Goal: Information Seeking & Learning: Learn about a topic

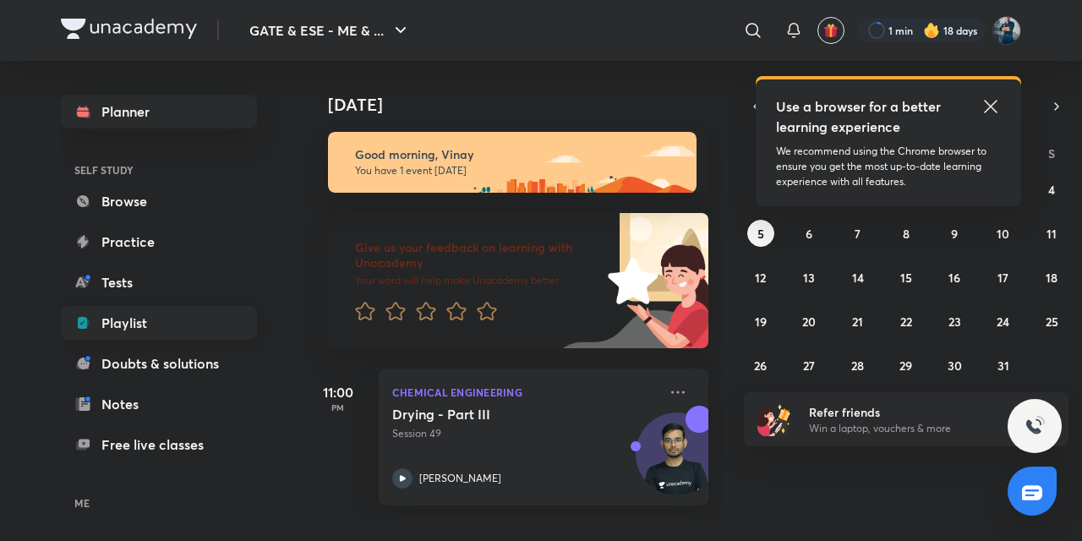
click at [118, 325] on link "Playlist" at bounding box center [159, 323] width 196 height 34
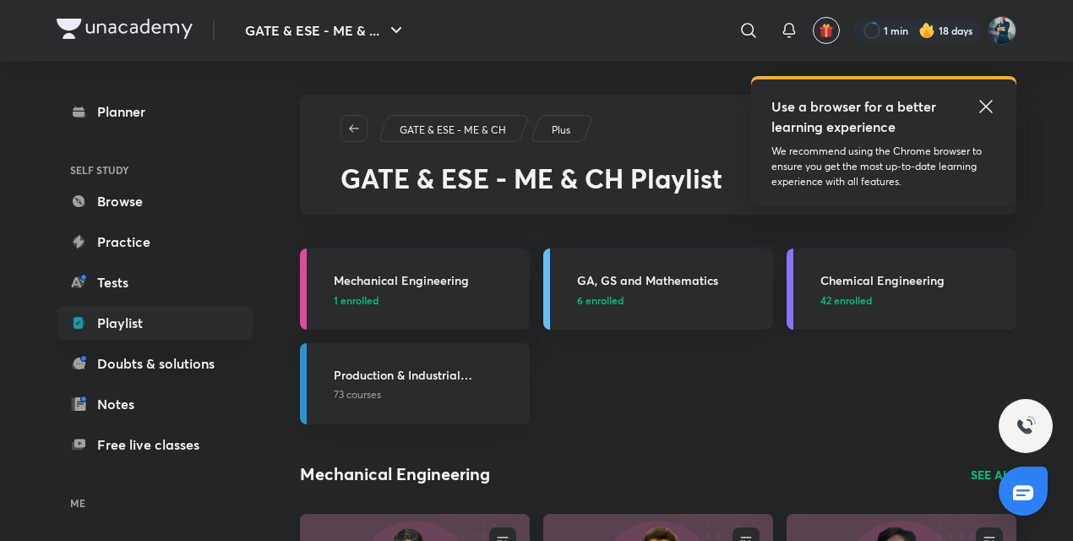
click at [881, 275] on h3 "Chemical Engineering" at bounding box center [914, 280] width 186 height 18
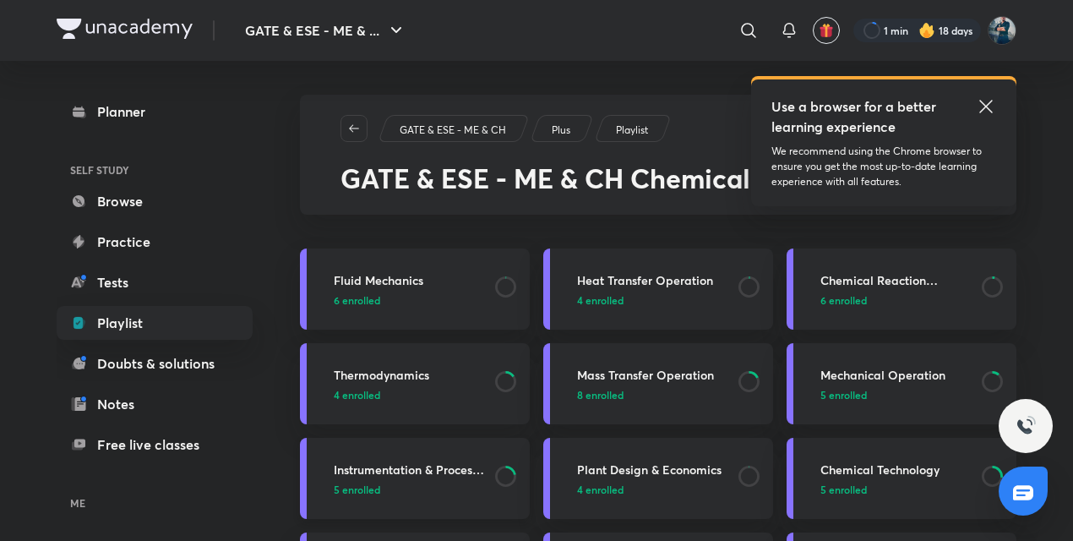
click at [426, 470] on h3 "Instrumentation & Process Control" at bounding box center [409, 470] width 151 height 18
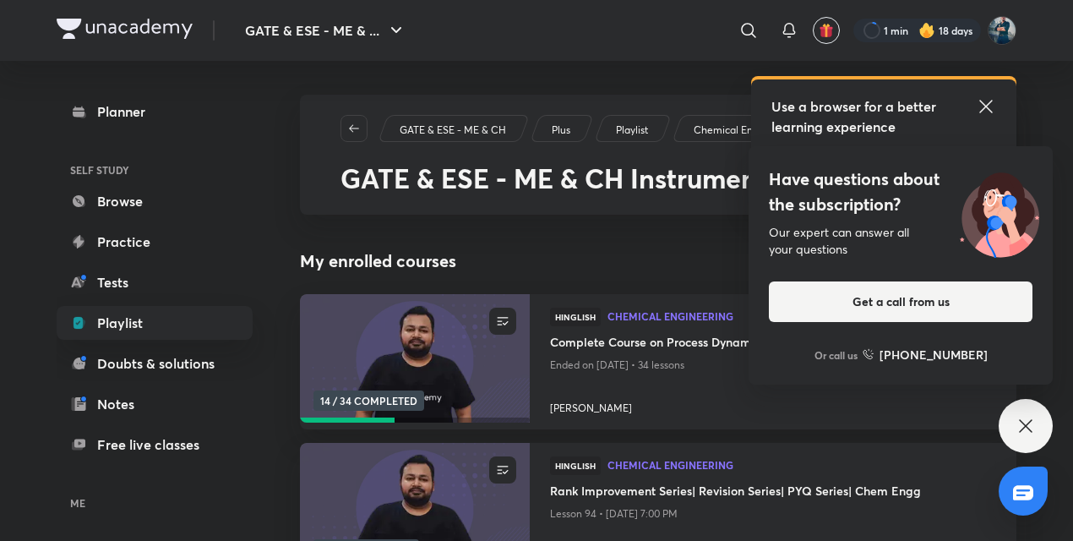
click at [1033, 425] on icon at bounding box center [1026, 426] width 20 height 20
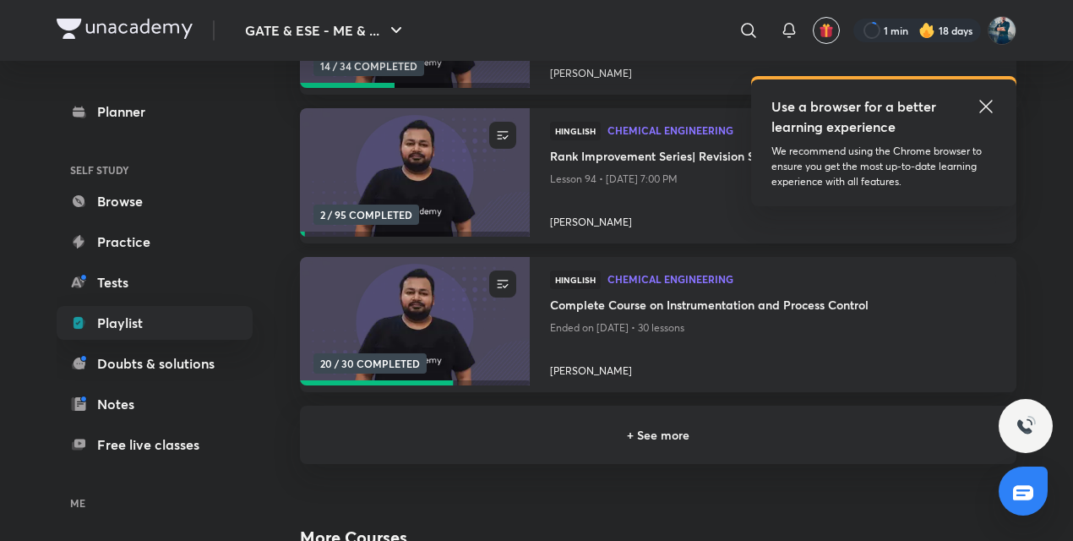
scroll to position [337, 0]
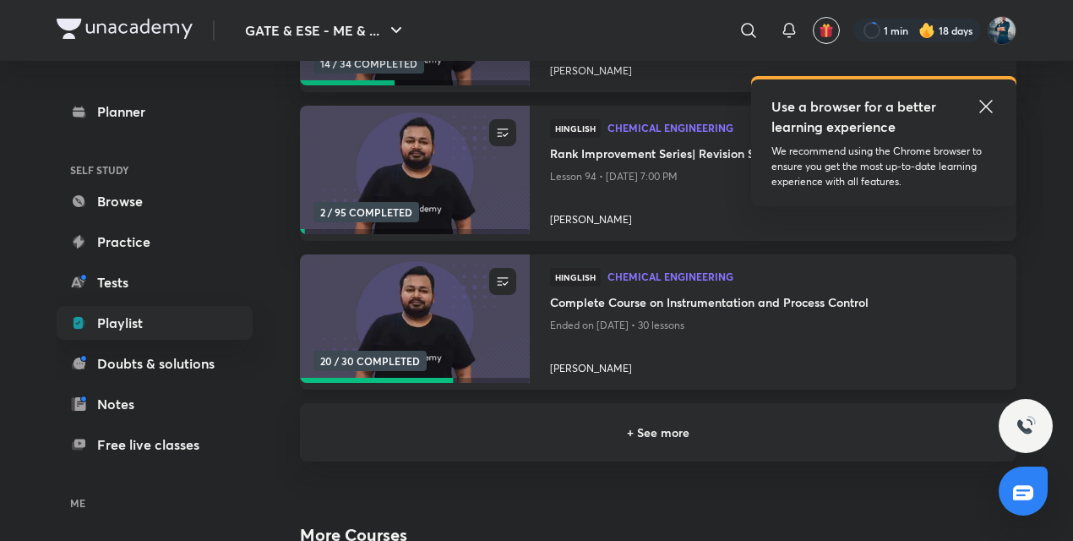
click at [660, 306] on h4 "Complete Course on Instrumentation and Process Control" at bounding box center [773, 303] width 446 height 21
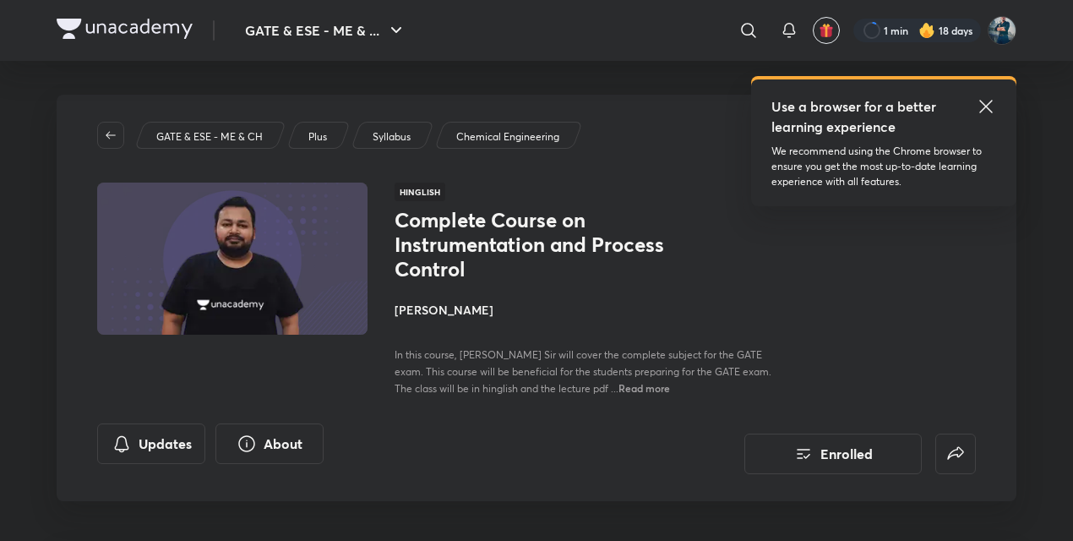
click at [982, 107] on icon at bounding box center [986, 106] width 20 height 20
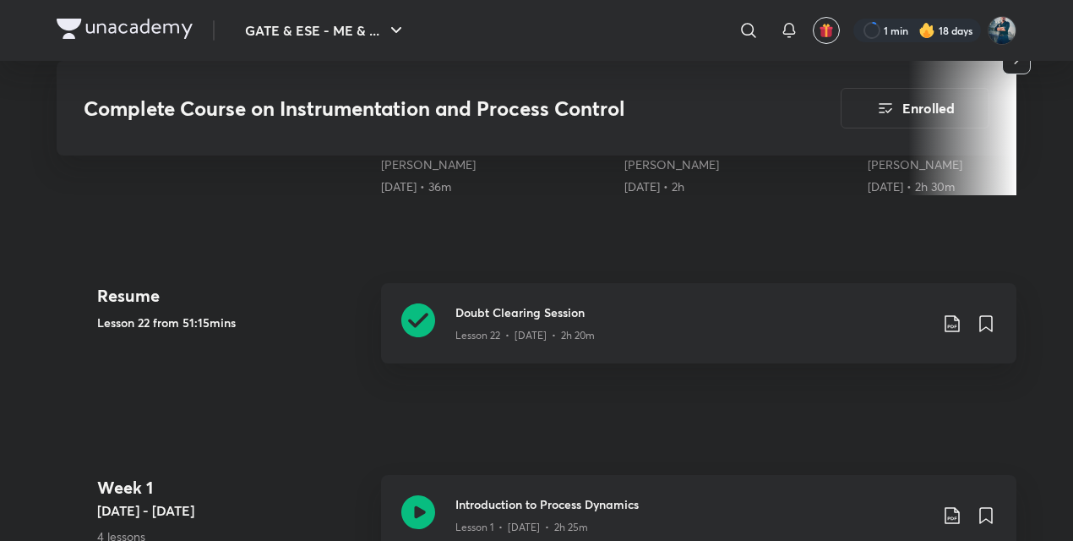
scroll to position [734, 0]
click at [431, 316] on icon at bounding box center [418, 319] width 34 height 34
